Goal: Task Accomplishment & Management: Manage account settings

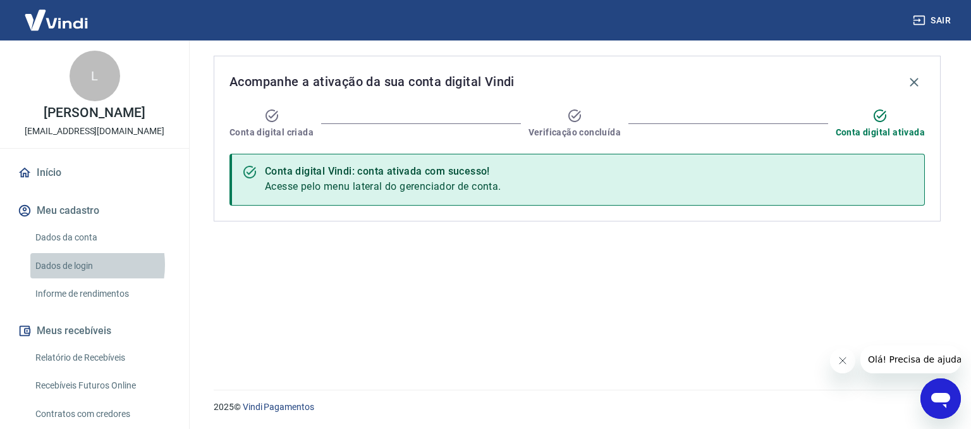
click at [70, 278] on link "Dados de login" at bounding box center [102, 266] width 144 height 26
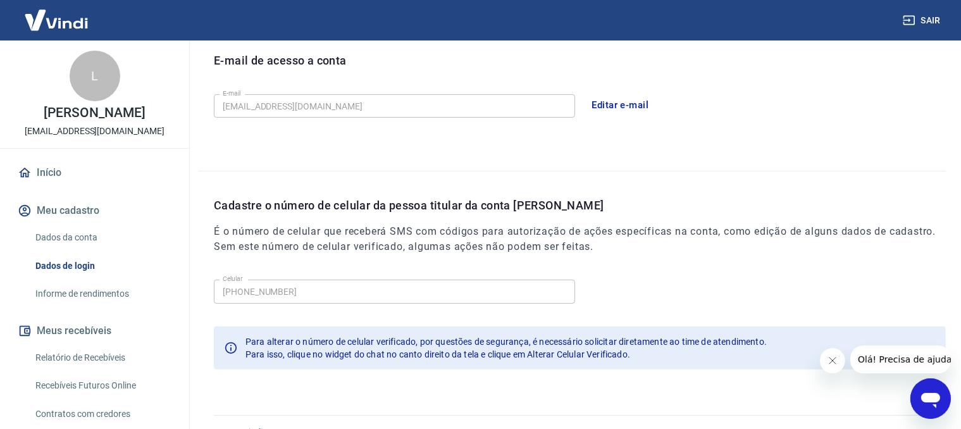
scroll to position [381, 0]
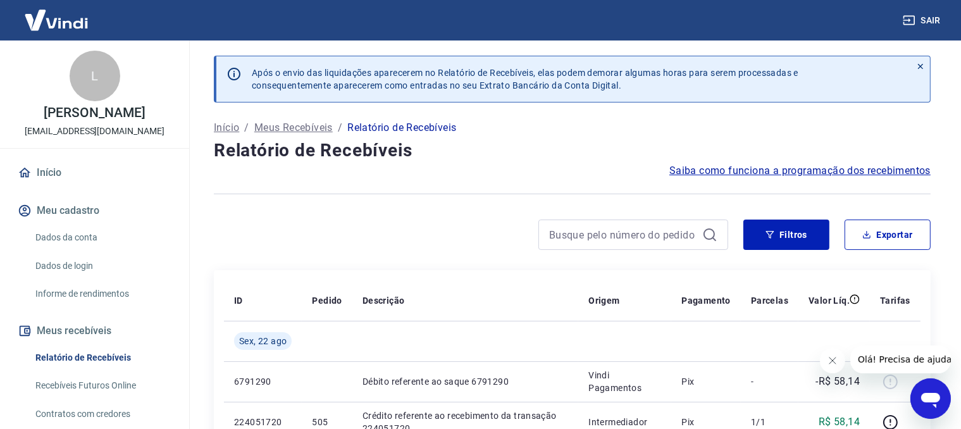
click at [920, 67] on icon at bounding box center [920, 66] width 9 height 9
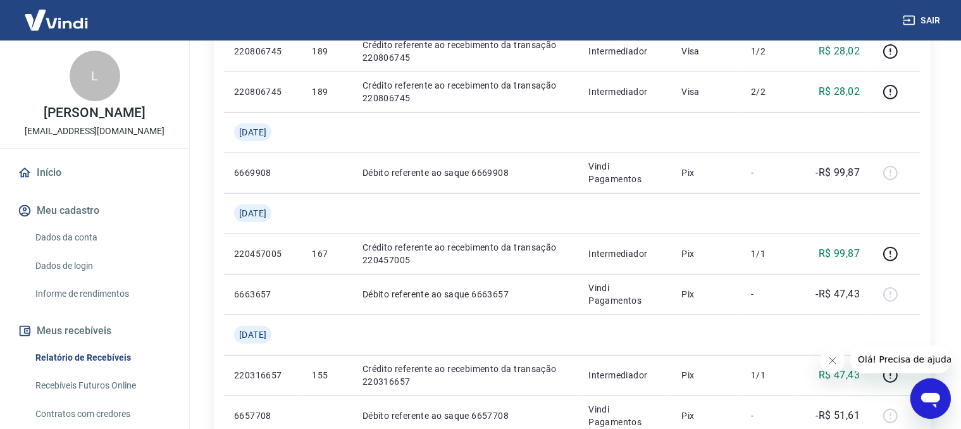
scroll to position [534, 0]
